Goal: Task Accomplishment & Management: Manage account settings

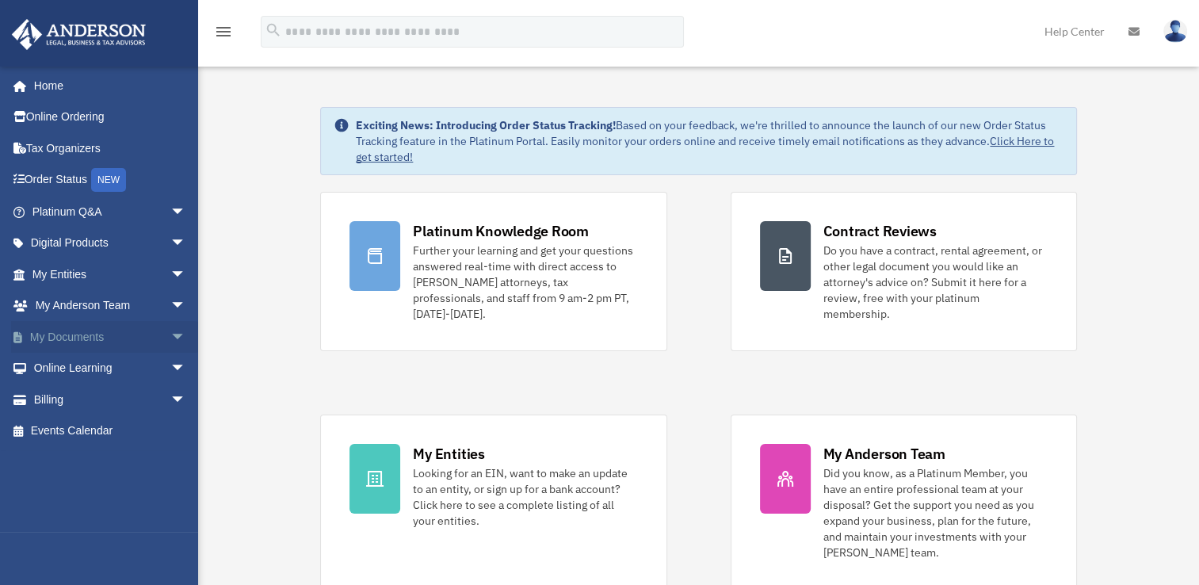
click at [170, 331] on span "arrow_drop_down" at bounding box center [186, 337] width 32 height 32
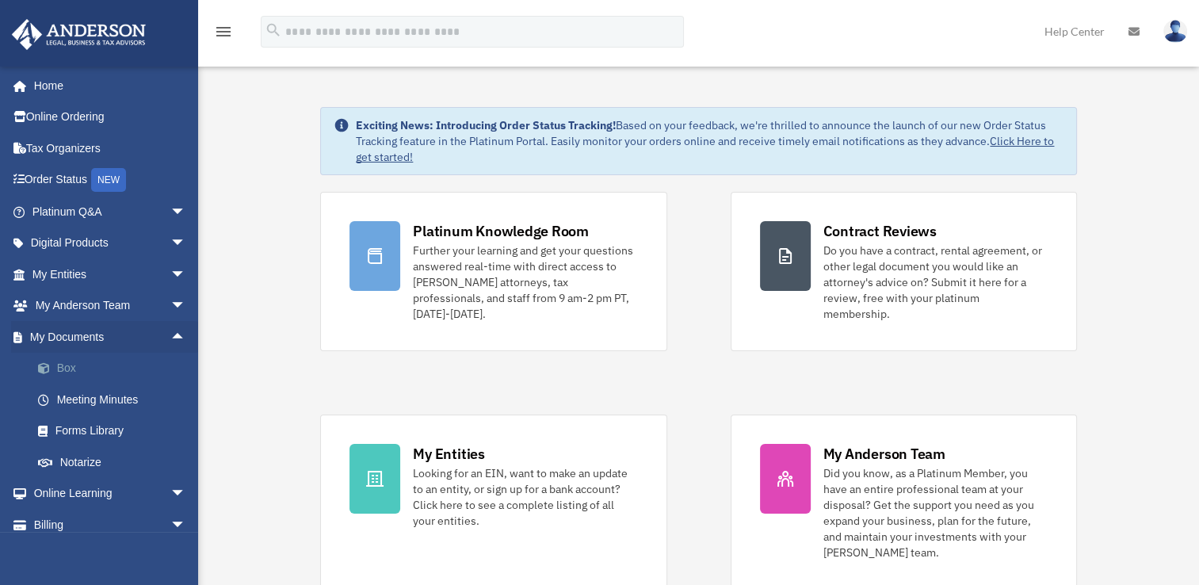
click at [54, 368] on span at bounding box center [52, 368] width 10 height 11
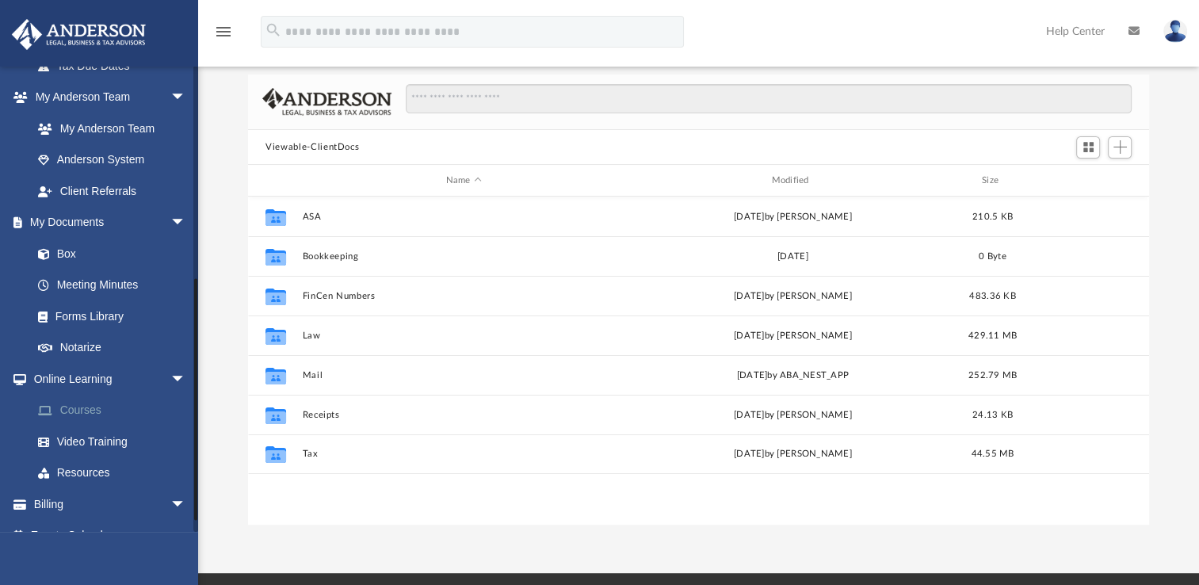
scroll to position [418, 0]
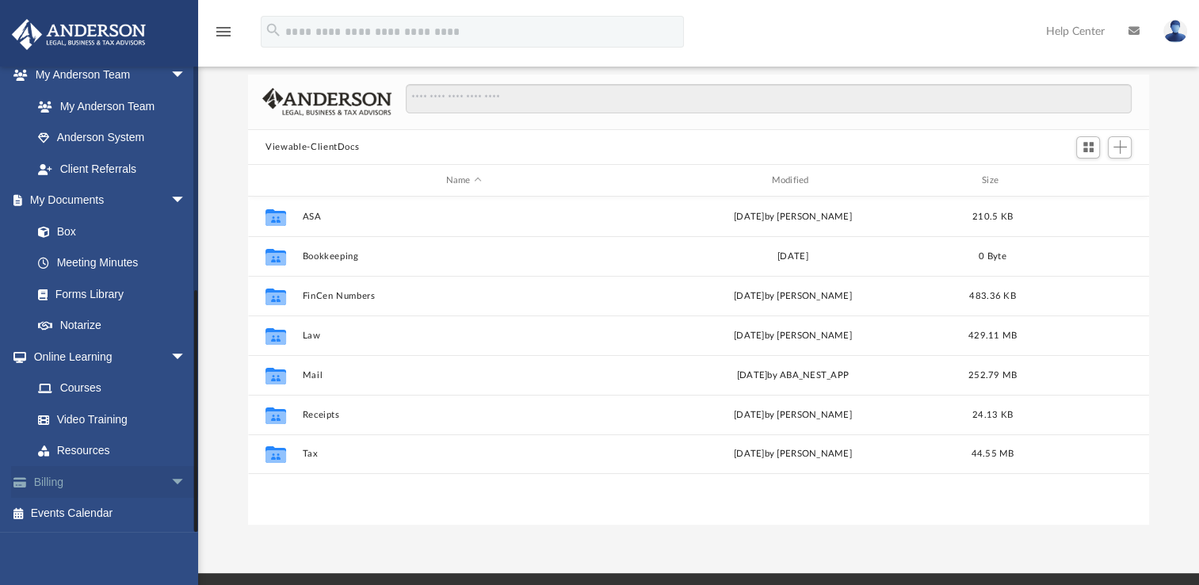
click at [49, 479] on link "Billing arrow_drop_down" at bounding box center [110, 482] width 199 height 32
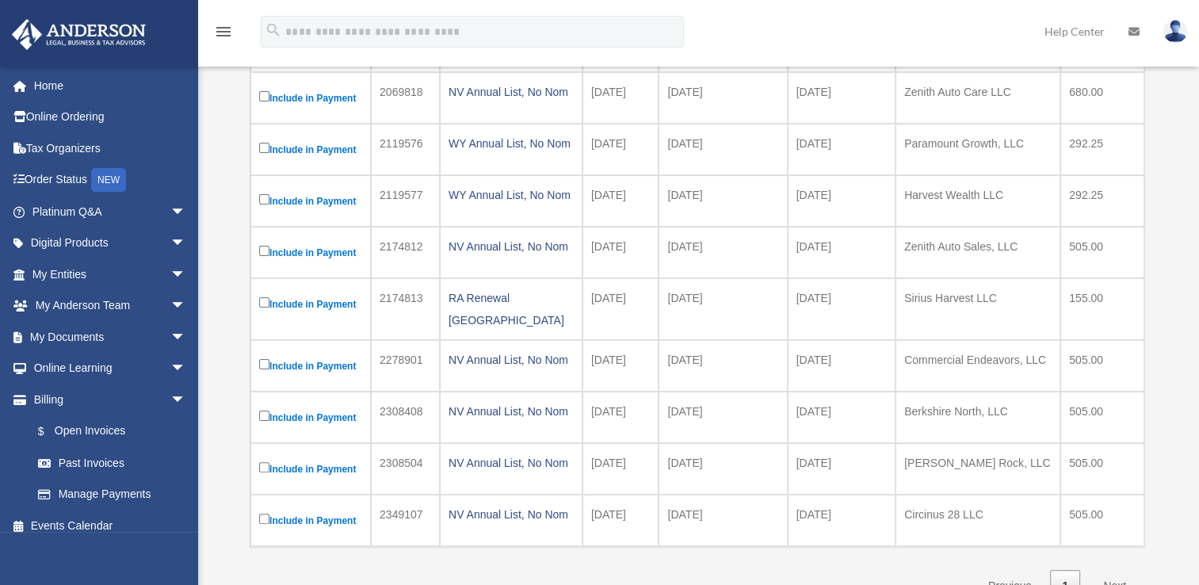
scroll to position [317, 0]
